Goal: Complete application form: Fill out and submit a form for a specific purpose

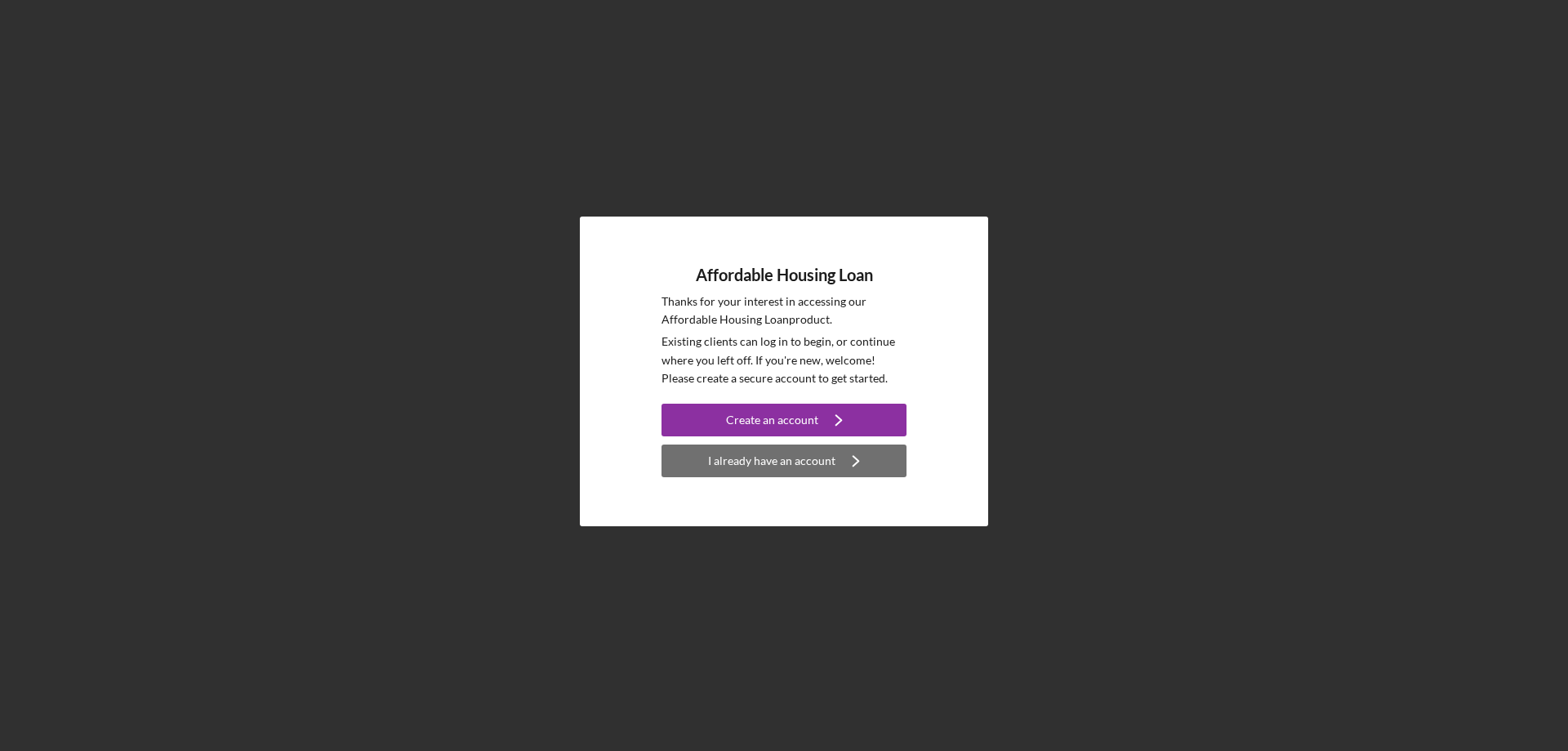
click at [784, 463] on div "I already have an account" at bounding box center [773, 461] width 128 height 33
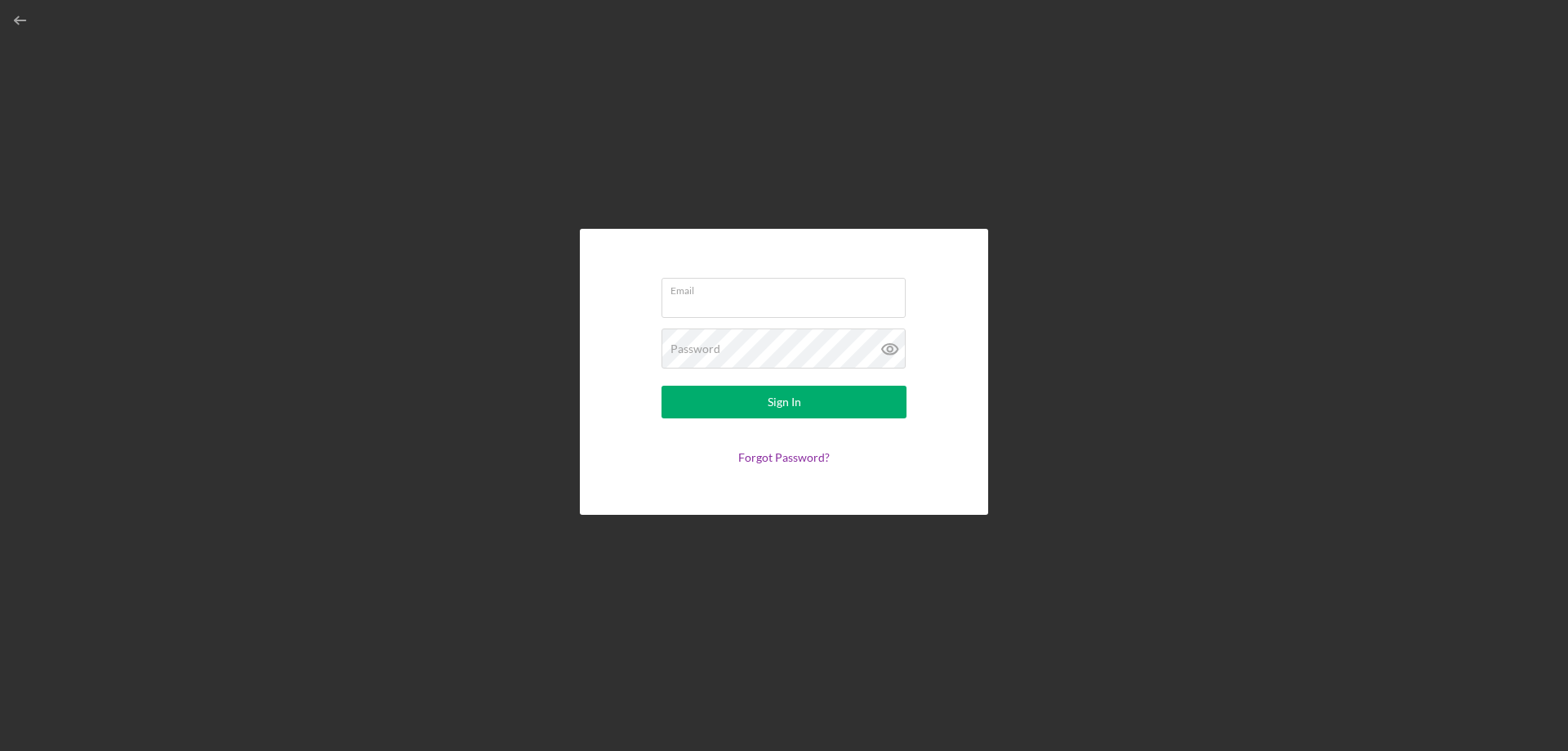
type input "[EMAIL_ADDRESS][DOMAIN_NAME]"
click at [789, 408] on div "Sign In" at bounding box center [784, 402] width 34 height 33
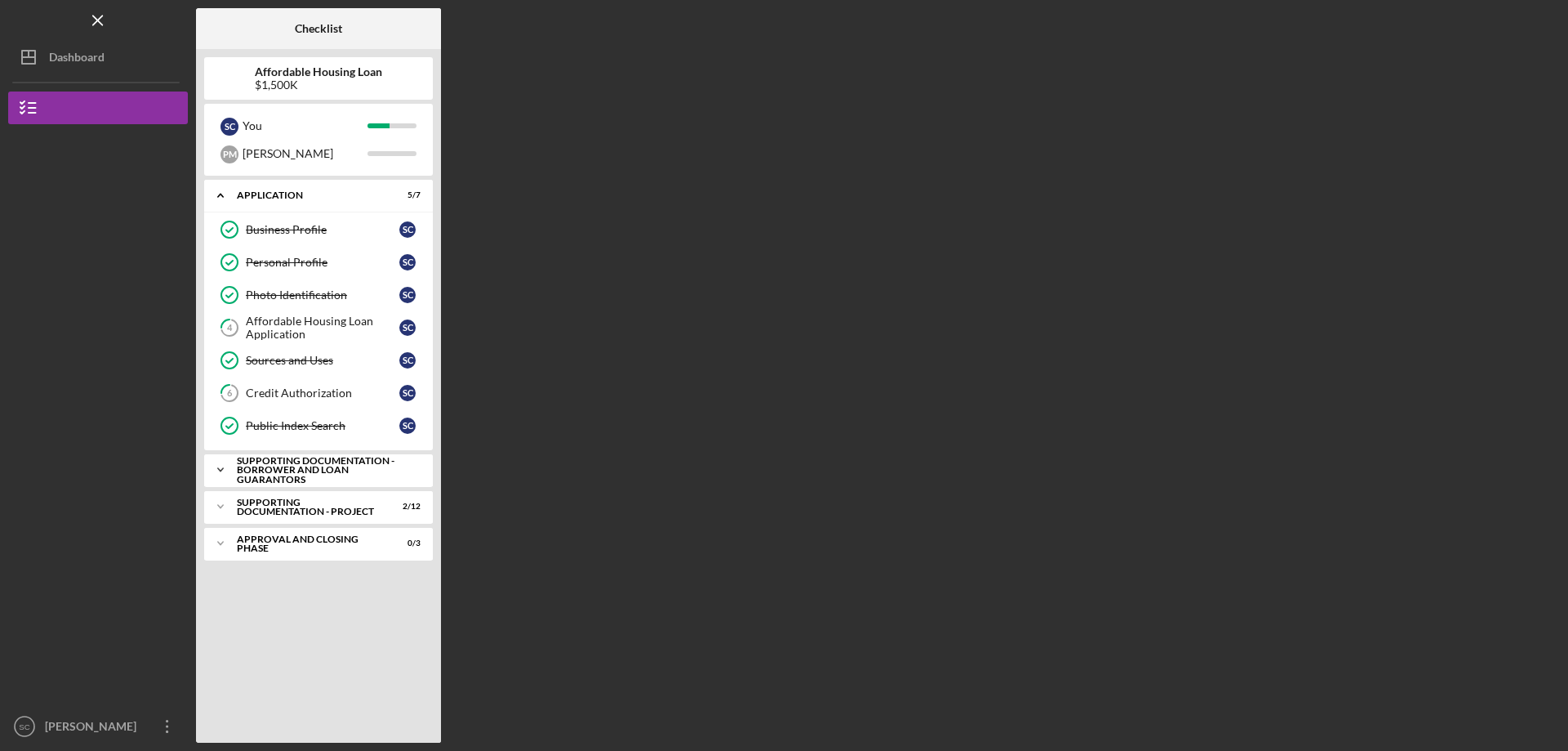
click at [241, 475] on div "Supporting Documentation - Borrower and Loan Guarantors" at bounding box center [325, 470] width 176 height 29
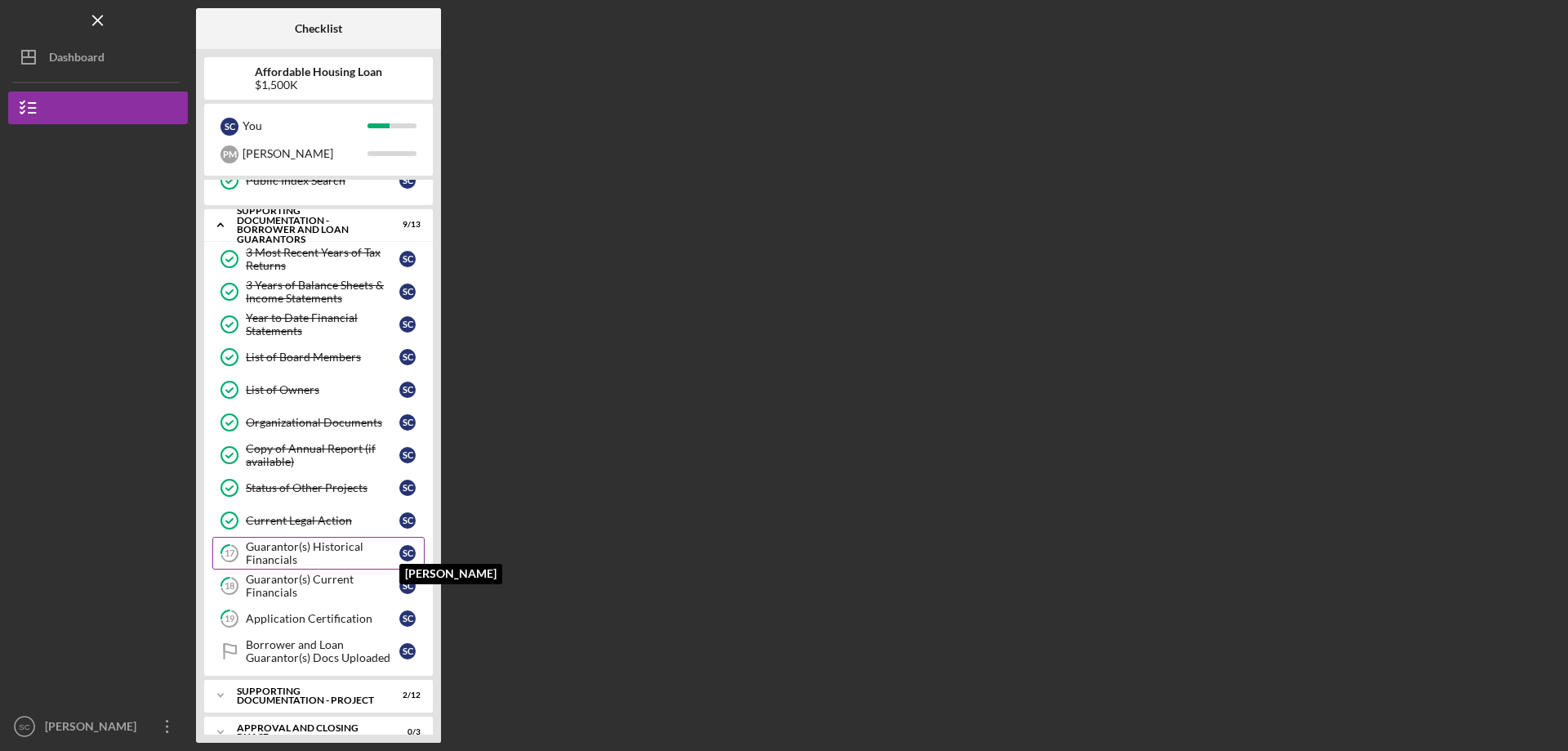
scroll to position [268, 0]
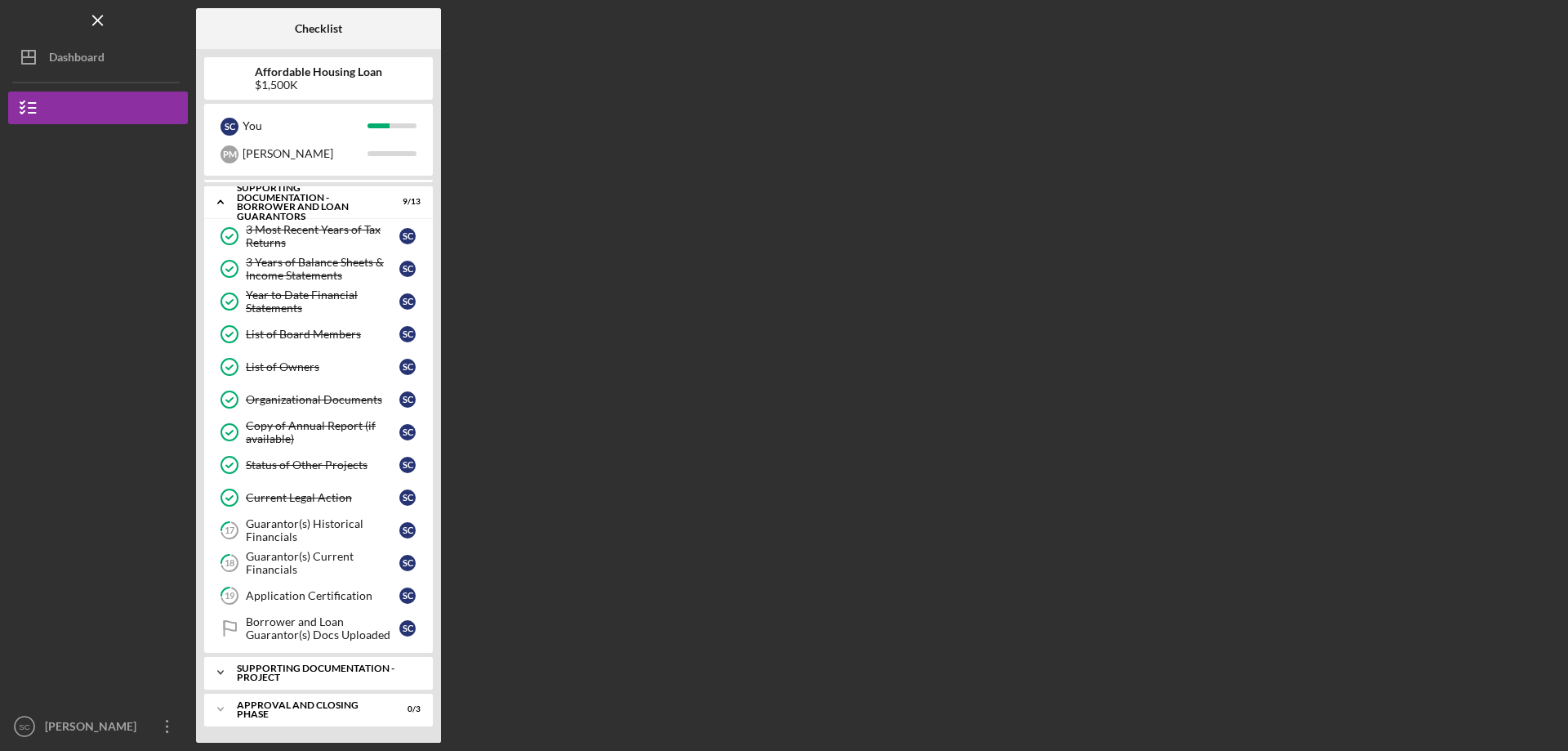
click at [217, 668] on icon "Icon/Expander" at bounding box center [220, 672] width 33 height 33
click at [218, 199] on icon "Icon/Expander" at bounding box center [220, 202] width 33 height 33
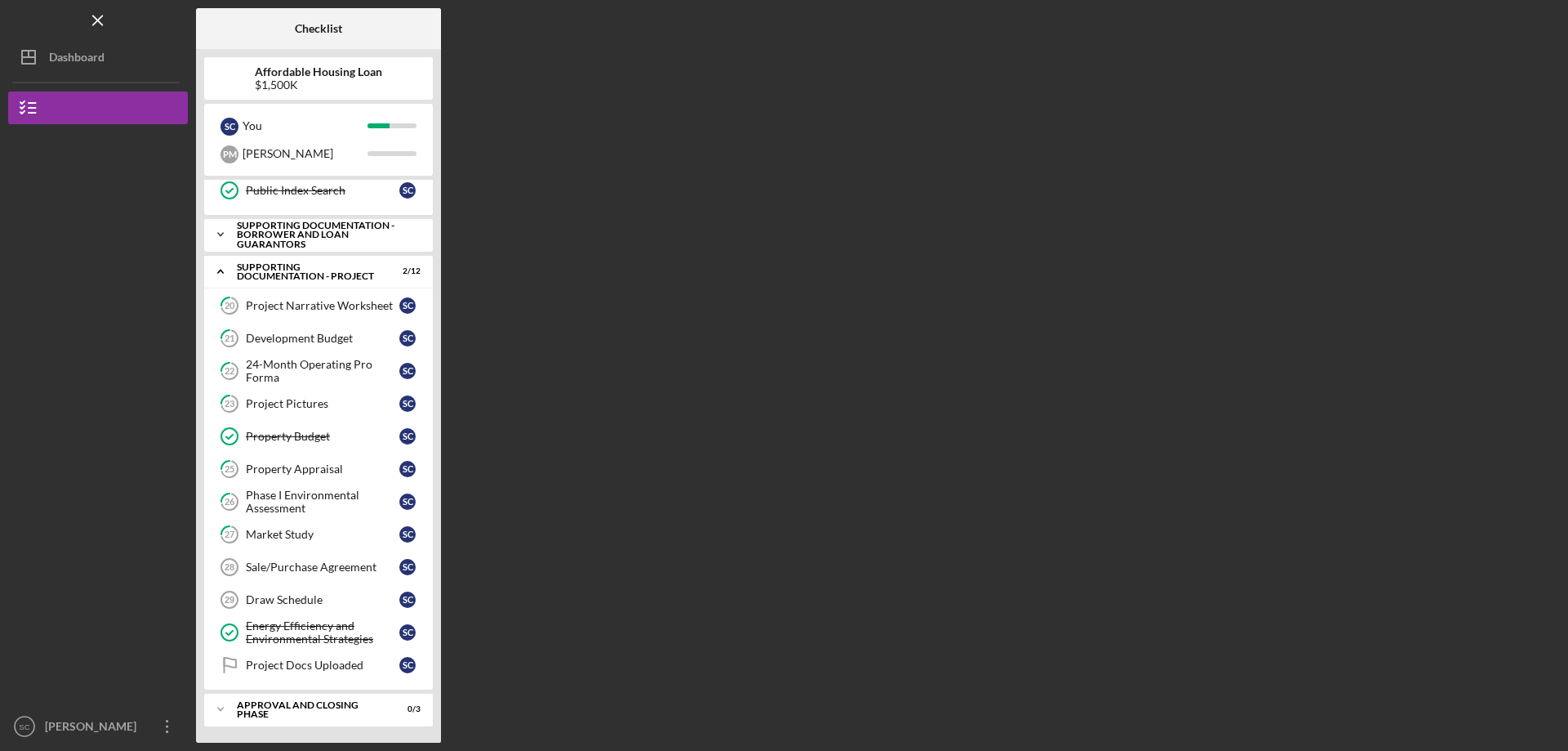
scroll to position [235, 0]
click at [216, 274] on icon "Icon/Expander" at bounding box center [220, 271] width 33 height 33
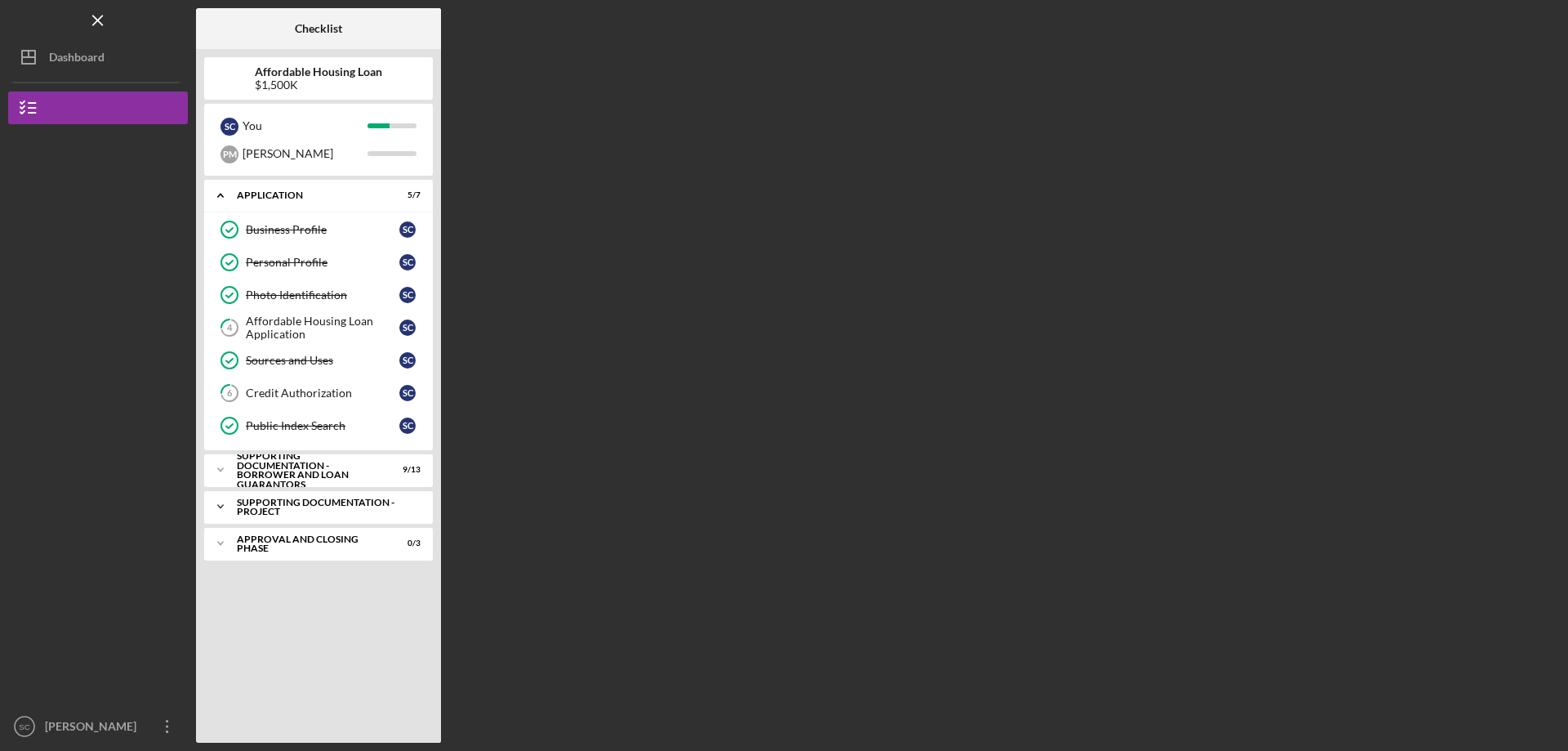
click at [220, 505] on icon "Icon/Expander" at bounding box center [220, 506] width 33 height 33
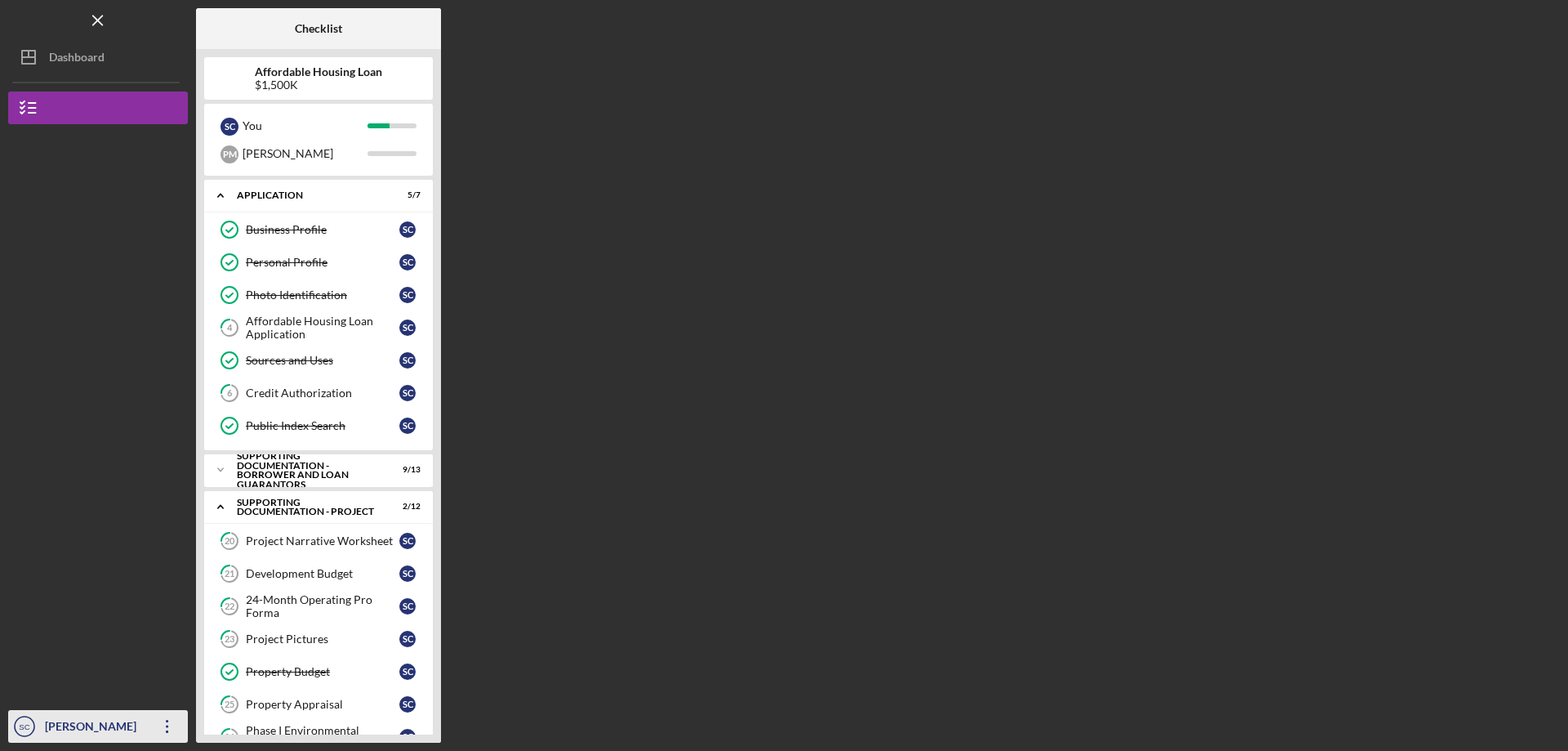
click at [168, 732] on icon "button" at bounding box center [167, 726] width 2 height 13
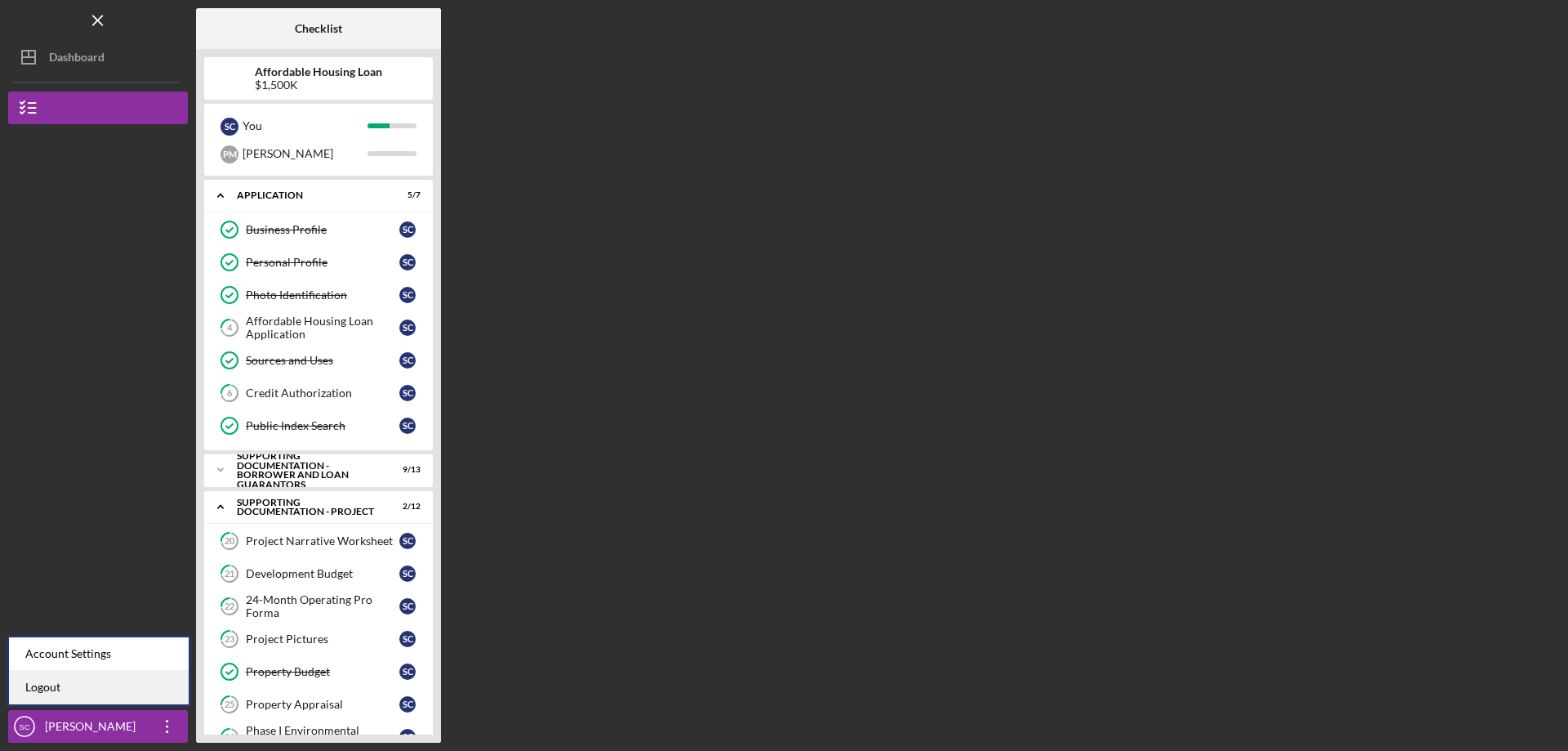
click at [96, 694] on link "Logout" at bounding box center [99, 688] width 180 height 34
